Goal: Task Accomplishment & Management: Use online tool/utility

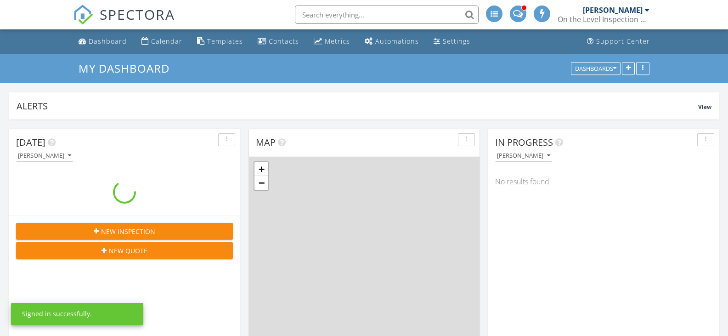
scroll to position [198, 231]
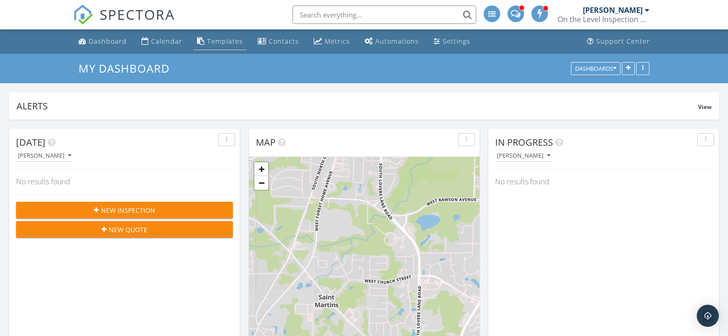
click at [227, 35] on link "Templates" at bounding box center [219, 41] width 53 height 17
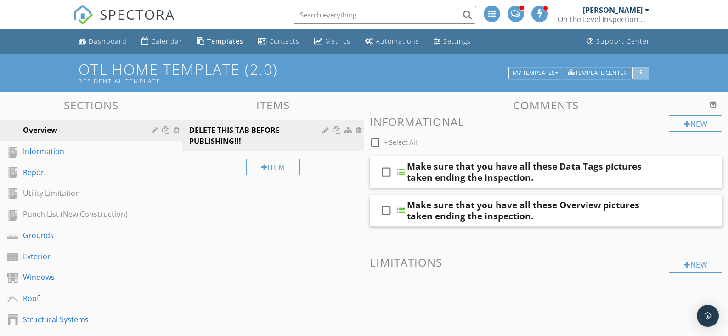
click at [640, 72] on div "button" at bounding box center [641, 73] width 9 height 6
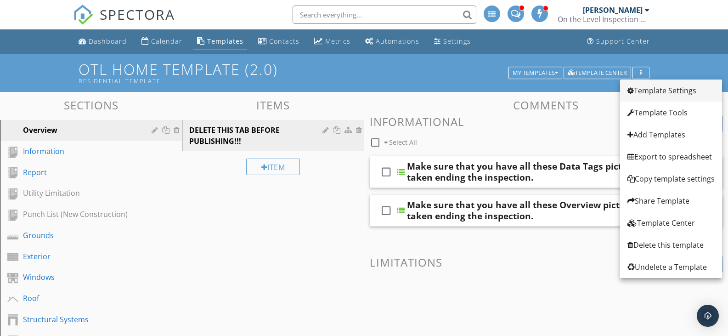
click at [646, 91] on div "Template Settings" at bounding box center [671, 90] width 87 height 11
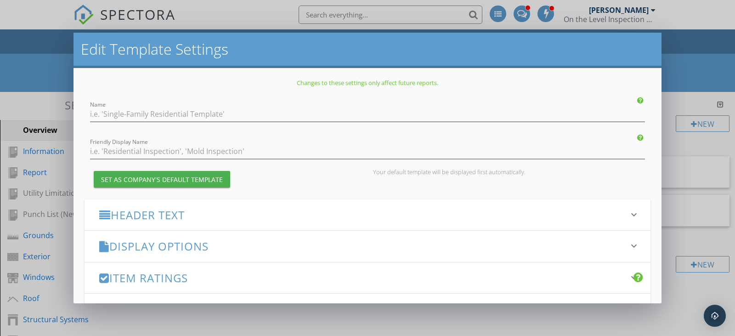
type input "OTL Home Template (2.0)"
type input "Residential Template"
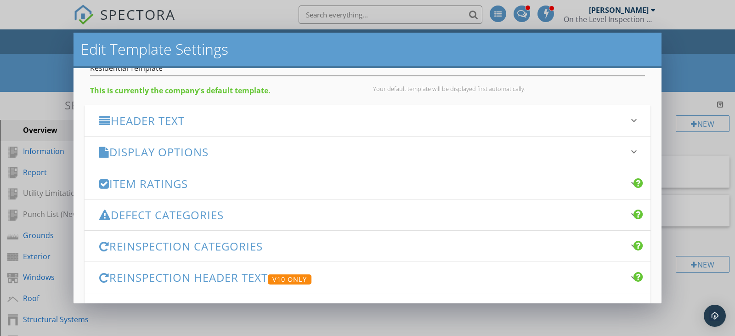
scroll to position [61, 0]
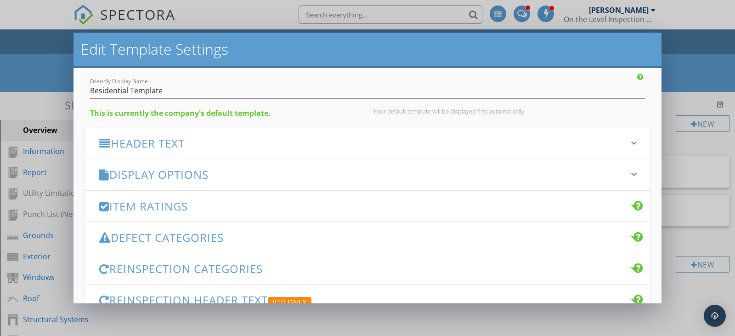
click at [629, 172] on icon "keyboard_arrow_down" at bounding box center [634, 174] width 11 height 11
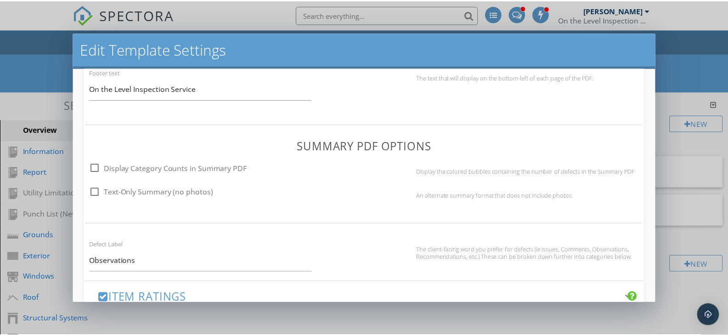
scroll to position [428, 0]
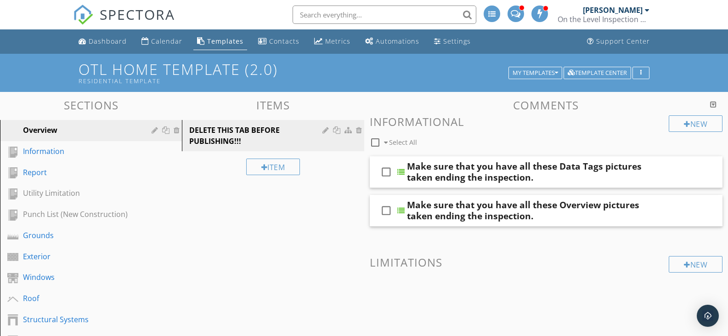
click at [700, 65] on div at bounding box center [364, 168] width 728 height 336
click at [555, 68] on button "My Templates" at bounding box center [536, 73] width 54 height 13
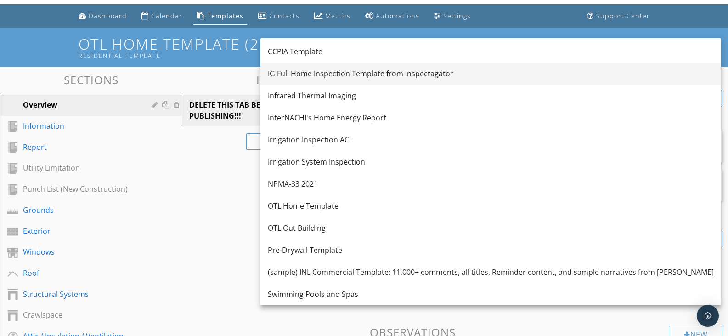
scroll to position [46, 0]
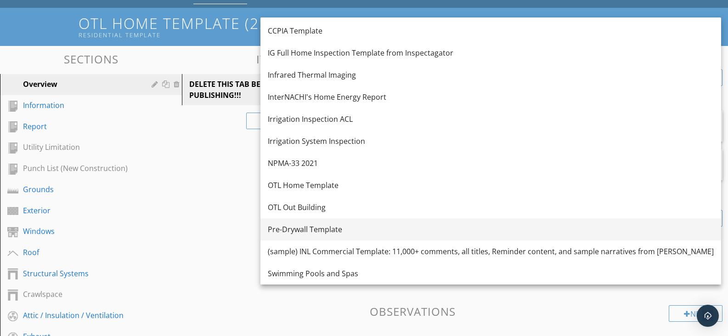
click at [307, 226] on div "Pre-Drywall Template" at bounding box center [491, 229] width 446 height 11
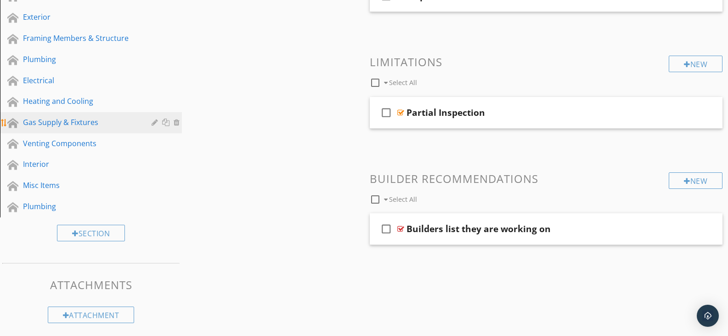
scroll to position [172, 0]
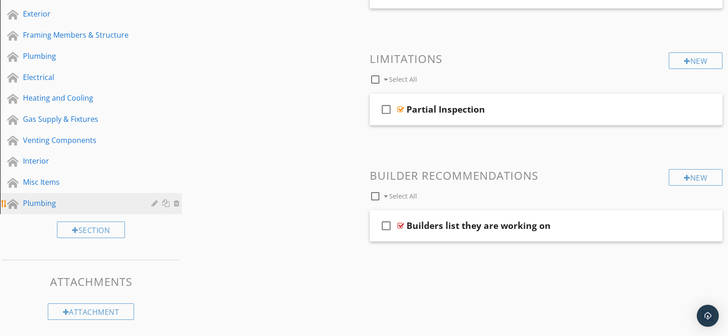
click at [26, 200] on div "Plumbing" at bounding box center [80, 203] width 115 height 11
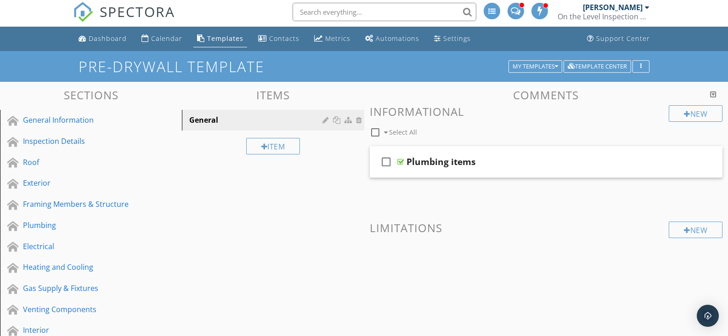
scroll to position [0, 0]
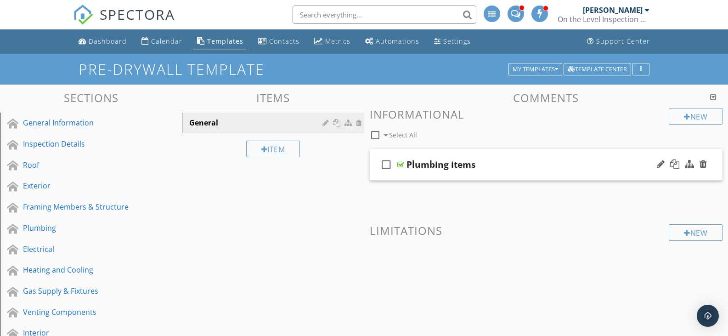
click at [438, 164] on div "Plumbing items" at bounding box center [441, 164] width 69 height 11
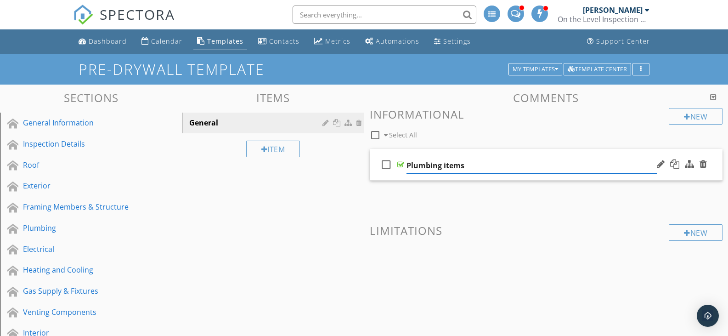
click at [646, 167] on input "Plumbing items" at bounding box center [532, 165] width 251 height 15
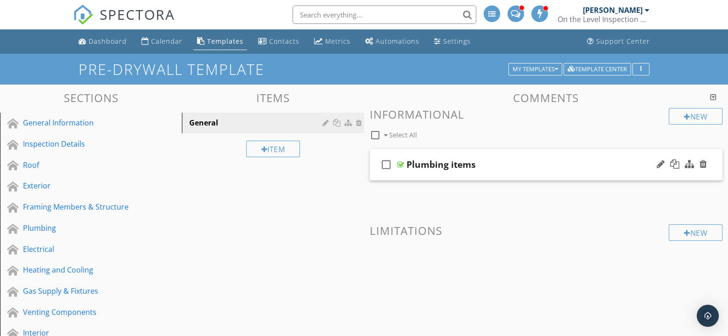
click at [671, 175] on div at bounding box center [682, 165] width 54 height 22
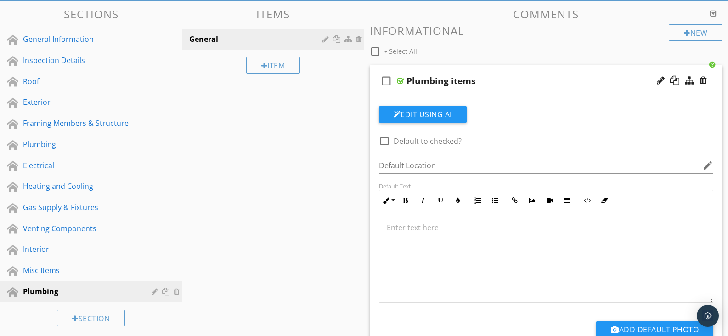
scroll to position [92, 0]
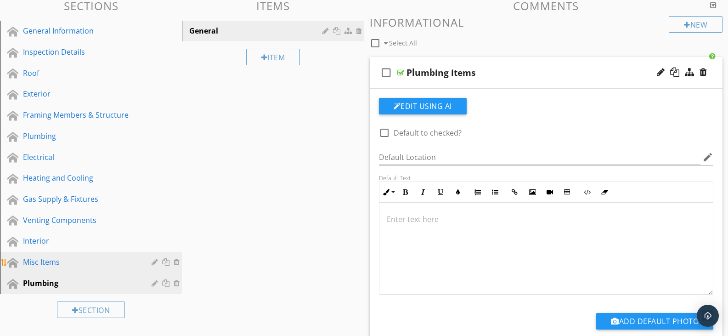
click at [34, 262] on div "Misc Items" at bounding box center [80, 261] width 115 height 11
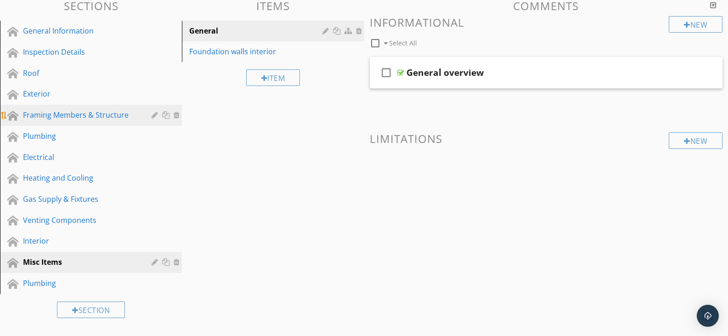
click at [57, 115] on div "Framing Members & Structure" at bounding box center [80, 114] width 115 height 11
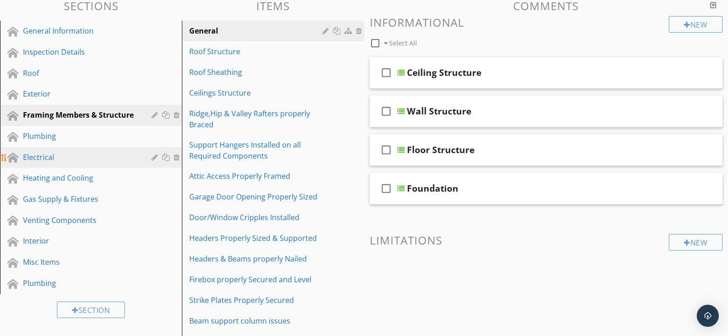
click at [19, 153] on link "Electrical" at bounding box center [92, 157] width 179 height 21
